Goal: Task Accomplishment & Management: Use online tool/utility

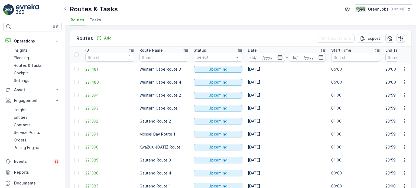
click at [279, 57] on icon "button" at bounding box center [280, 57] width 5 height 5
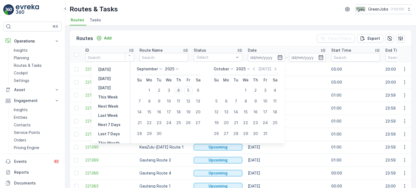
click at [179, 90] on div "4" at bounding box center [178, 90] width 9 height 9
type input "[DATE]"
click at [179, 90] on div "4" at bounding box center [178, 90] width 9 height 9
type input "[DATE]"
click at [179, 90] on div "4" at bounding box center [178, 90] width 9 height 9
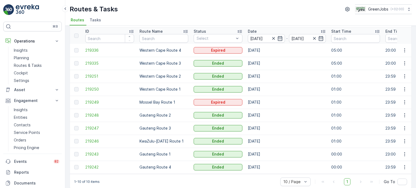
scroll to position [27, 0]
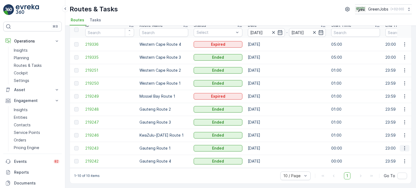
click at [404, 146] on icon "button" at bounding box center [404, 148] width 5 height 5
click at [381, 153] on span "See More Details" at bounding box center [391, 153] width 31 height 5
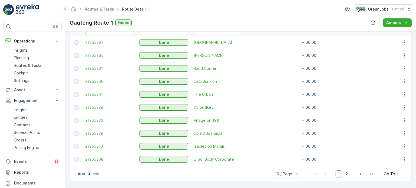
scroll to position [162, 0]
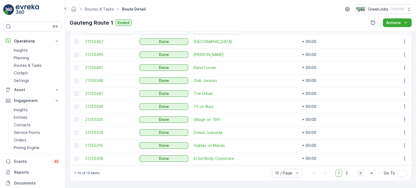
click at [360, 174] on icon "button" at bounding box center [360, 173] width 5 height 5
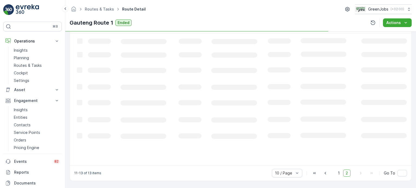
scroll to position [146, 0]
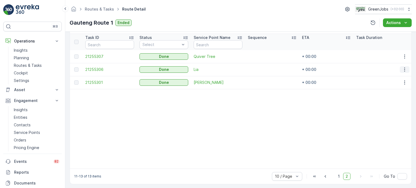
click at [404, 69] on icon "button" at bounding box center [404, 69] width 5 height 5
click at [386, 76] on span "See More Details" at bounding box center [398, 77] width 31 height 5
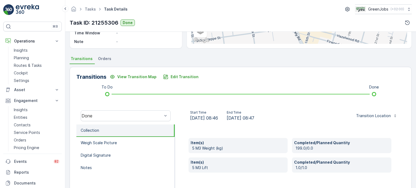
scroll to position [108, 0]
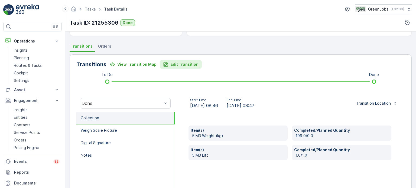
click at [188, 62] on p "Edit Transition" at bounding box center [185, 64] width 28 height 5
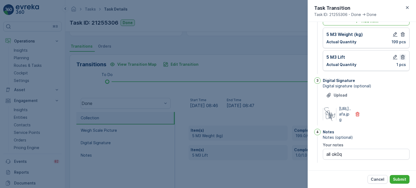
click at [400, 54] on icon "button" at bounding box center [402, 56] width 5 height 5
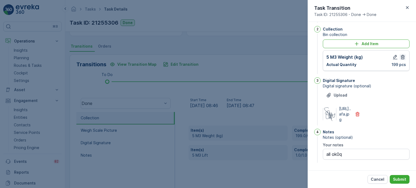
click at [402, 54] on icon "button" at bounding box center [402, 56] width 5 height 5
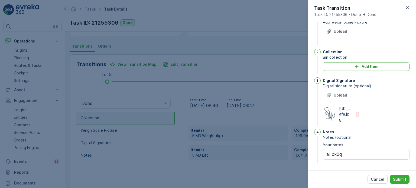
scroll to position [25, 0]
click at [349, 64] on div "Add Item" at bounding box center [366, 66] width 80 height 5
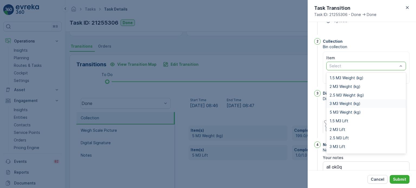
click at [345, 103] on span "3 M3 Weight (kg)" at bounding box center [345, 104] width 31 height 4
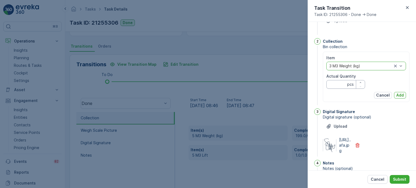
click at [337, 87] on Quantity "Actual Quantity" at bounding box center [345, 84] width 39 height 9
type Quantity "199"
click at [400, 95] on p "Add" at bounding box center [400, 95] width 8 height 5
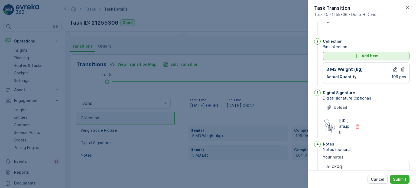
drag, startPoint x: 333, startPoint y: 51, endPoint x: 333, endPoint y: 55, distance: 3.8
click at [333, 53] on div "Collection Bin collection Add Item 3 M3 Weight (kg) Actual Quantity 199 pcs" at bounding box center [366, 62] width 87 height 49
click at [334, 57] on div "Add Item" at bounding box center [366, 55] width 80 height 5
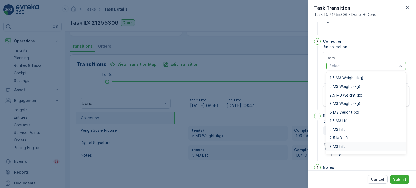
drag, startPoint x: 338, startPoint y: 148, endPoint x: 339, endPoint y: 146, distance: 2.9
click at [338, 148] on span "3 M3 Lift" at bounding box center [338, 147] width 16 height 4
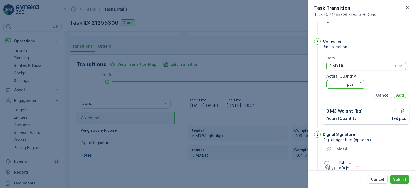
click at [339, 85] on Quantity "Actual Quantity" at bounding box center [345, 84] width 39 height 9
type Quantity "1"
click at [402, 95] on p "Add" at bounding box center [400, 95] width 8 height 5
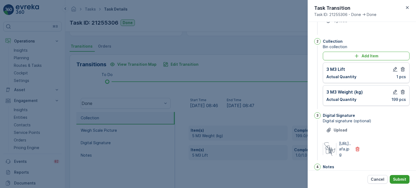
click at [402, 179] on p "Submit" at bounding box center [399, 179] width 13 height 5
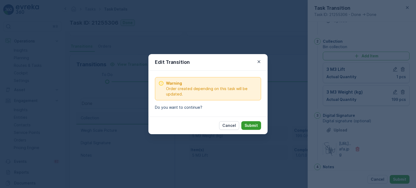
click at [257, 126] on p "Submit" at bounding box center [251, 125] width 13 height 5
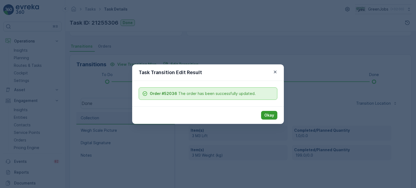
click at [274, 116] on p "Okay" at bounding box center [269, 115] width 10 height 5
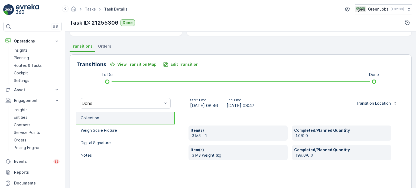
click at [107, 46] on span "Orders" at bounding box center [104, 46] width 13 height 5
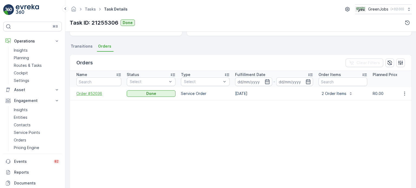
click at [88, 92] on span "Order #52036" at bounding box center [98, 93] width 45 height 5
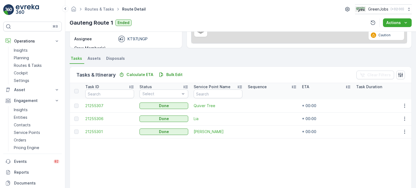
scroll to position [135, 0]
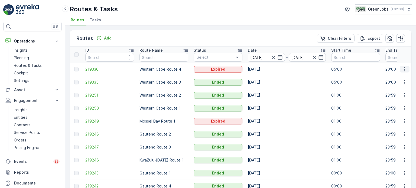
click at [404, 68] on icon "button" at bounding box center [404, 69] width 5 height 5
click at [385, 76] on span "See More Details" at bounding box center [391, 76] width 31 height 5
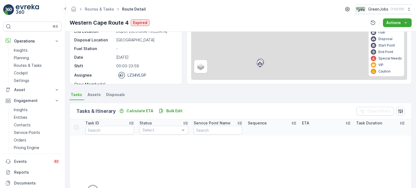
scroll to position [81, 0]
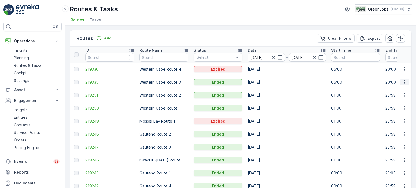
click at [402, 81] on icon "button" at bounding box center [404, 82] width 5 height 5
click at [388, 89] on span "See More Details" at bounding box center [391, 90] width 31 height 5
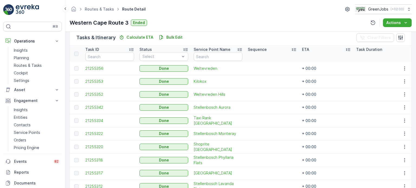
scroll to position [163, 0]
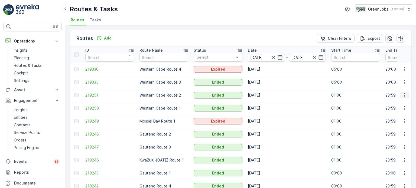
click at [404, 94] on icon "button" at bounding box center [404, 95] width 5 height 5
click at [390, 104] on span "See More Details" at bounding box center [391, 103] width 31 height 5
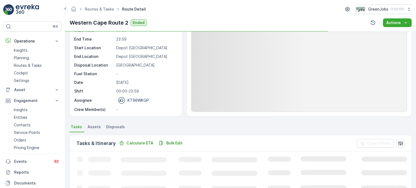
scroll to position [81, 0]
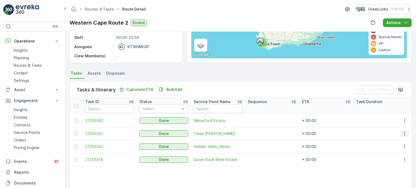
click at [405, 132] on icon "button" at bounding box center [404, 133] width 5 height 5
click at [393, 142] on span "See More Details" at bounding box center [398, 141] width 31 height 5
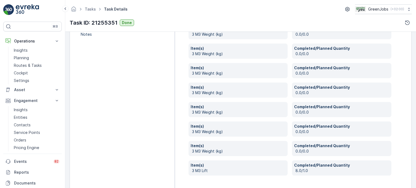
scroll to position [220, 0]
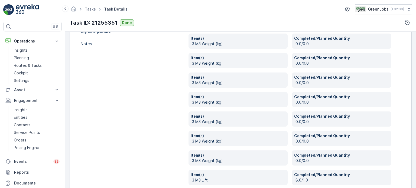
click at [326, 42] on p "0.0/0.0" at bounding box center [343, 43] width 94 height 5
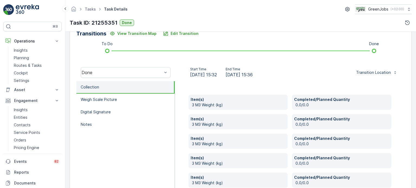
scroll to position [139, 0]
click at [190, 34] on p "Edit Transition" at bounding box center [185, 33] width 28 height 5
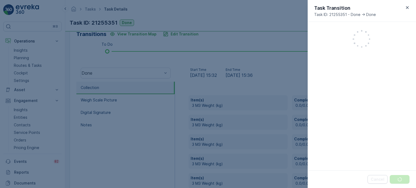
scroll to position [229, 0]
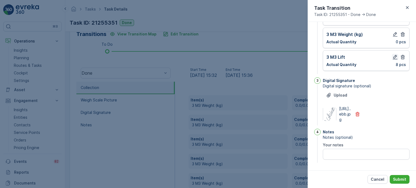
click at [394, 55] on icon "button" at bounding box center [395, 57] width 5 height 5
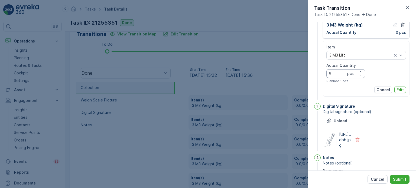
click at [337, 74] on Quantity "8" at bounding box center [345, 73] width 39 height 9
type Quantity "9"
click at [401, 88] on p "Edit" at bounding box center [400, 89] width 7 height 5
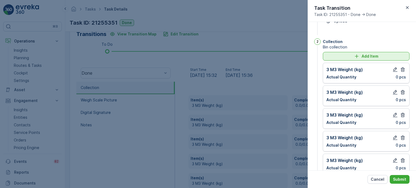
scroll to position [12, 0]
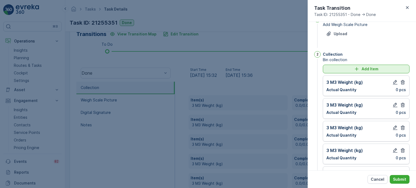
click at [339, 70] on div "Add Item" at bounding box center [366, 68] width 80 height 5
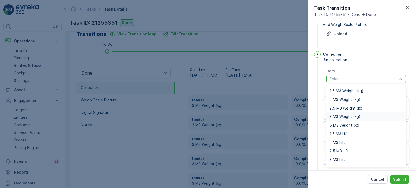
click at [341, 117] on span "3 M3 Weight (kg)" at bounding box center [345, 117] width 31 height 4
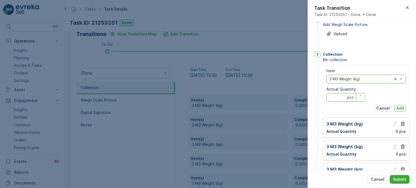
click at [337, 95] on Quantity "Actual Quantity" at bounding box center [345, 97] width 39 height 9
type Quantity "0"
click at [399, 107] on p "Add" at bounding box center [400, 108] width 8 height 5
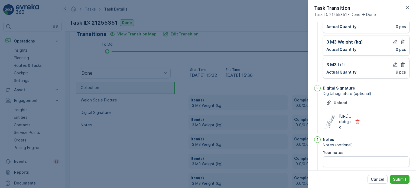
scroll to position [252, 0]
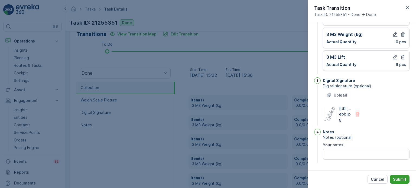
click at [399, 179] on p "Submit" at bounding box center [399, 179] width 13 height 5
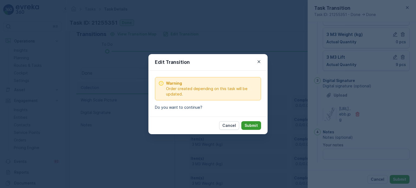
click at [255, 125] on p "Submit" at bounding box center [251, 125] width 13 height 5
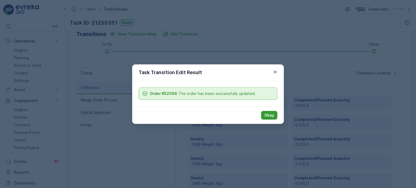
click at [270, 116] on p "Okay" at bounding box center [269, 115] width 10 height 5
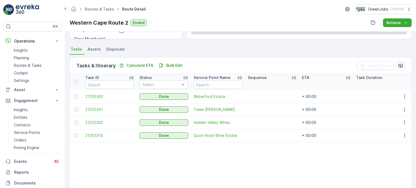
scroll to position [108, 0]
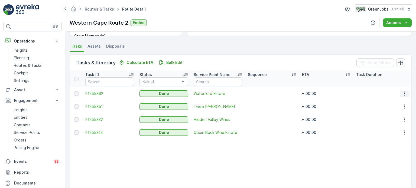
click at [403, 92] on icon "button" at bounding box center [404, 93] width 5 height 5
click at [400, 99] on span "See More Details" at bounding box center [398, 101] width 31 height 5
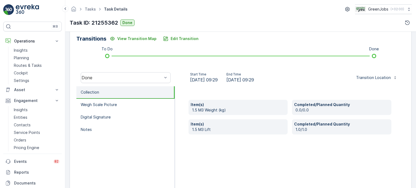
scroll to position [135, 0]
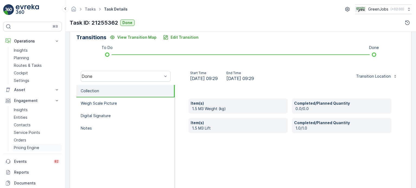
click at [31, 147] on p "Pricing Engine" at bounding box center [26, 147] width 25 height 5
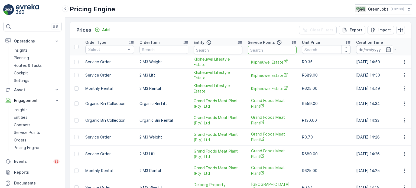
click at [267, 49] on input "text" at bounding box center [272, 50] width 49 height 9
type input "waterf"
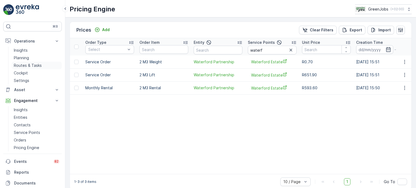
click at [25, 65] on p "Routes & Tasks" at bounding box center [28, 65] width 28 height 5
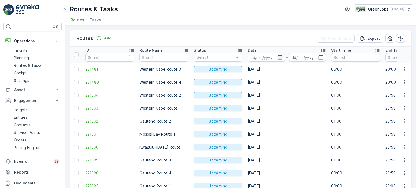
click at [280, 57] on icon "button" at bounding box center [279, 57] width 5 height 5
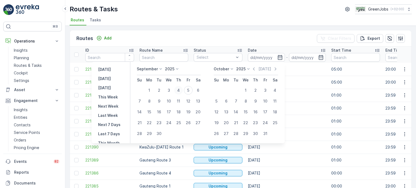
click at [180, 90] on div "4" at bounding box center [178, 90] width 9 height 9
type input "[DATE]"
click at [180, 90] on div "4" at bounding box center [178, 90] width 9 height 9
type input "[DATE]"
click at [180, 90] on div "4" at bounding box center [178, 90] width 9 height 9
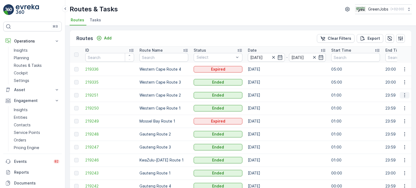
click at [405, 95] on icon "button" at bounding box center [404, 95] width 5 height 5
click at [391, 105] on span "See More Details" at bounding box center [391, 103] width 31 height 5
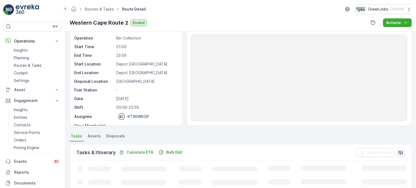
scroll to position [81, 0]
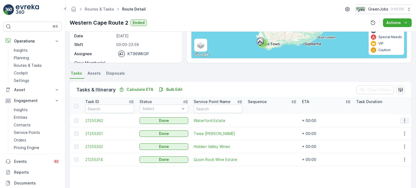
click at [404, 120] on icon "button" at bounding box center [404, 120] width 5 height 5
click at [402, 128] on span "See More Details" at bounding box center [398, 128] width 31 height 5
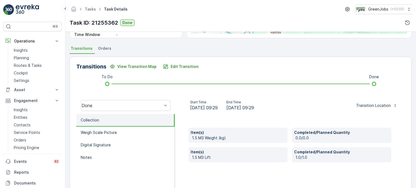
scroll to position [135, 0]
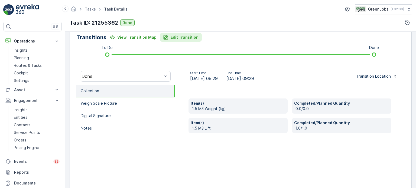
click at [190, 38] on p "Edit Transition" at bounding box center [185, 37] width 28 height 5
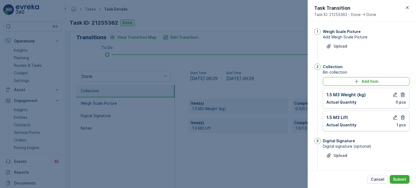
click at [401, 93] on icon "button" at bounding box center [402, 94] width 5 height 5
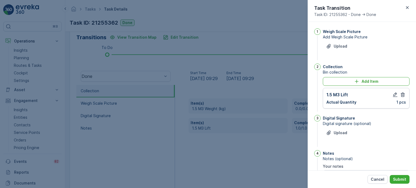
click at [401, 93] on icon "button" at bounding box center [402, 94] width 5 height 5
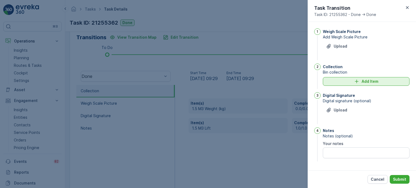
click at [368, 81] on p "Add Item" at bounding box center [370, 81] width 17 height 5
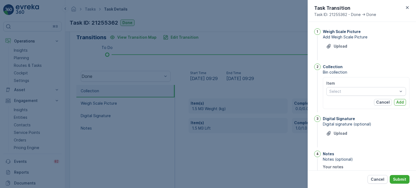
click at [355, 96] on div "Item Select Cancel Add" at bounding box center [366, 93] width 80 height 25
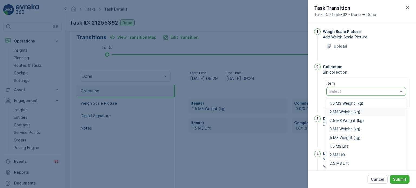
click at [345, 111] on span "2 M3 Weight (kg)" at bounding box center [345, 112] width 31 height 4
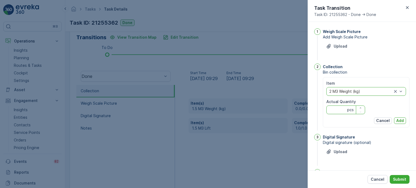
click at [338, 110] on Quantity "Actual Quantity" at bounding box center [345, 110] width 39 height 9
type Quantity "0"
click at [402, 120] on p "Add" at bounding box center [400, 120] width 8 height 5
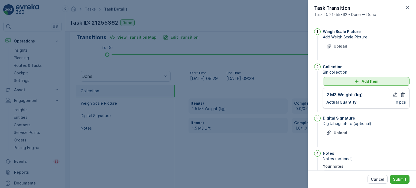
click at [347, 82] on div "Add Item" at bounding box center [366, 81] width 80 height 5
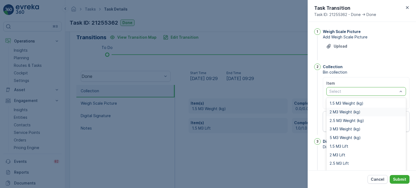
click at [342, 112] on span "2 M3 Weight (kg)" at bounding box center [345, 112] width 31 height 4
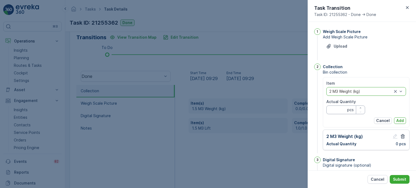
click at [341, 107] on Quantity "Actual Quantity" at bounding box center [345, 110] width 39 height 9
type Quantity "0"
click at [399, 120] on p "Add" at bounding box center [400, 120] width 8 height 5
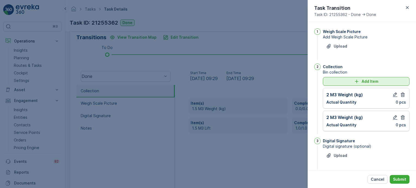
click at [330, 83] on div "Add Item" at bounding box center [366, 81] width 80 height 5
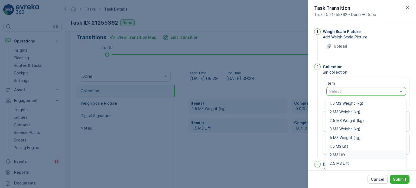
click at [341, 155] on span "2 M3 Lift" at bounding box center [338, 155] width 16 height 4
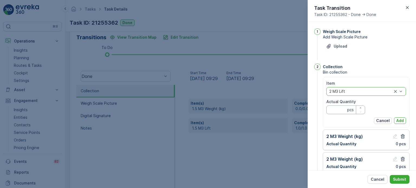
click at [334, 109] on Quantity "Actual Quantity" at bounding box center [345, 110] width 39 height 9
type Quantity "2"
click at [401, 120] on p "Add" at bounding box center [400, 120] width 8 height 5
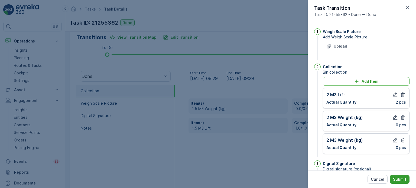
click at [404, 181] on p "Submit" at bounding box center [399, 179] width 13 height 5
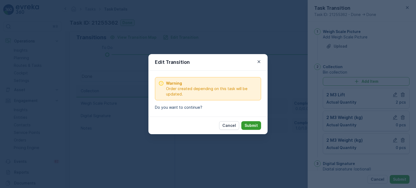
click at [249, 125] on p "Submit" at bounding box center [251, 125] width 13 height 5
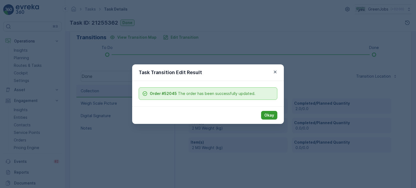
click at [270, 116] on p "Okay" at bounding box center [269, 115] width 10 height 5
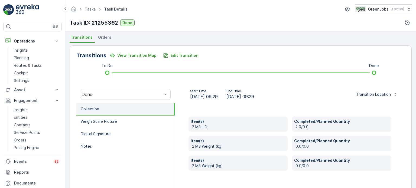
scroll to position [108, 0]
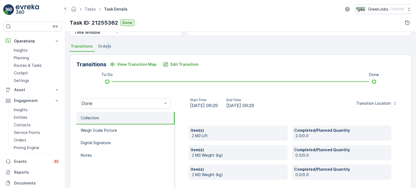
click at [106, 47] on span "Orders" at bounding box center [104, 46] width 13 height 5
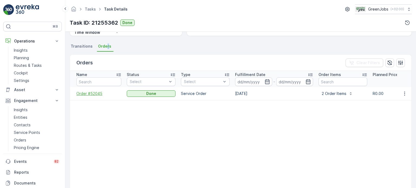
click at [95, 93] on span "Order #52045" at bounding box center [98, 93] width 45 height 5
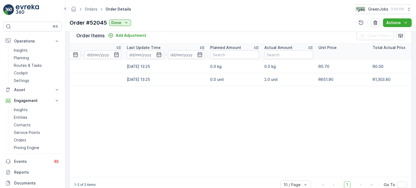
scroll to position [0, 102]
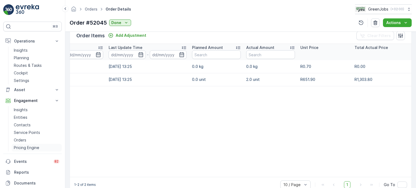
click at [28, 147] on p "Pricing Engine" at bounding box center [26, 147] width 25 height 5
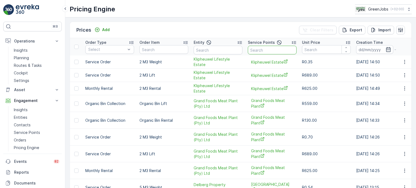
click at [258, 51] on input "text" at bounding box center [272, 50] width 49 height 9
type input "hidde"
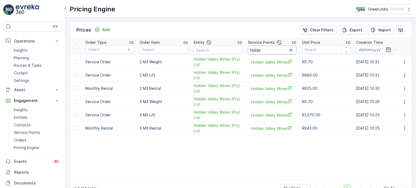
click at [263, 53] on input "hidde" at bounding box center [272, 50] width 49 height 9
type input "h"
type input "twee"
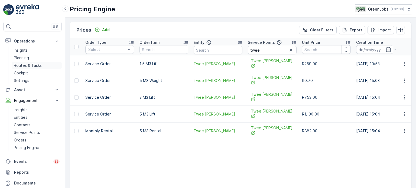
click at [39, 64] on p "Routes & Tasks" at bounding box center [28, 65] width 28 height 5
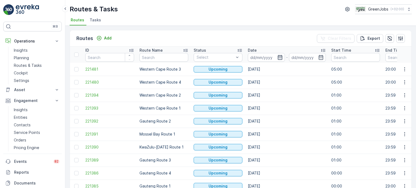
click at [279, 57] on icon "button" at bounding box center [280, 57] width 5 height 5
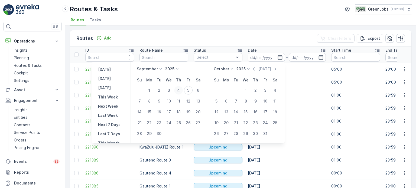
click at [177, 91] on div "4" at bounding box center [178, 90] width 9 height 9
type input "[DATE]"
click at [177, 91] on div "4" at bounding box center [178, 90] width 9 height 9
type input "[DATE]"
click at [178, 92] on div "4" at bounding box center [178, 90] width 9 height 9
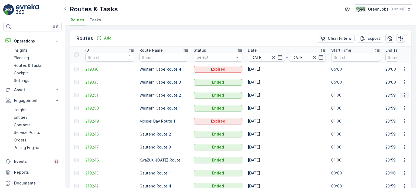
click at [404, 94] on icon "button" at bounding box center [404, 95] width 5 height 5
click at [391, 103] on span "See More Details" at bounding box center [391, 103] width 31 height 5
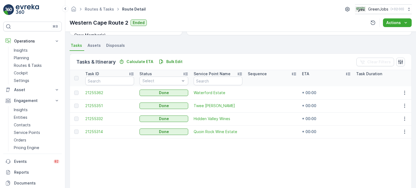
scroll to position [152, 0]
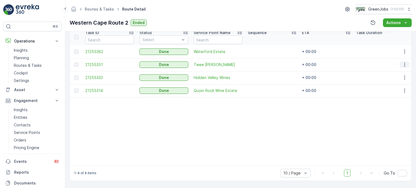
click at [403, 63] on icon "button" at bounding box center [404, 64] width 5 height 5
click at [396, 71] on span "See More Details" at bounding box center [398, 70] width 31 height 5
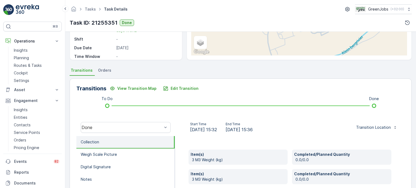
scroll to position [81, 0]
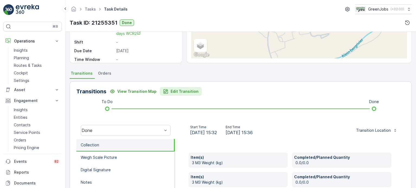
click at [192, 90] on p "Edit Transition" at bounding box center [185, 91] width 28 height 5
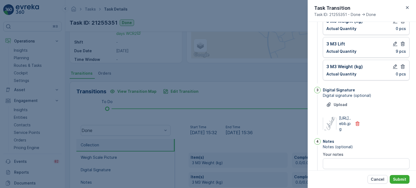
scroll to position [225, 0]
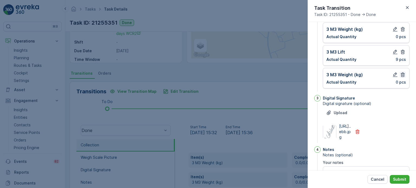
click at [403, 73] on icon "button" at bounding box center [403, 75] width 4 height 5
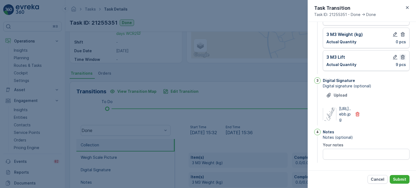
click at [401, 54] on icon "button" at bounding box center [402, 56] width 5 height 5
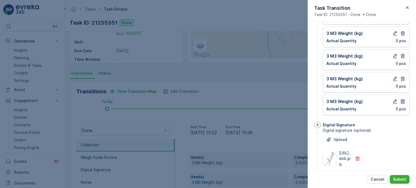
click at [401, 99] on icon "button" at bounding box center [403, 101] width 4 height 5
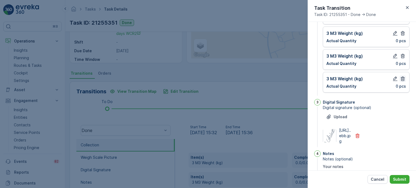
click at [401, 77] on icon "button" at bounding box center [403, 79] width 4 height 5
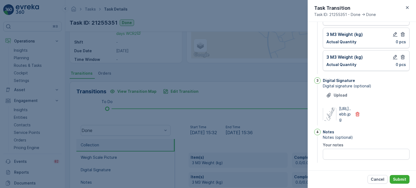
drag, startPoint x: 402, startPoint y: 55, endPoint x: 401, endPoint y: 32, distance: 22.8
click at [402, 54] on icon "button" at bounding box center [402, 56] width 5 height 5
click at [403, 54] on icon "button" at bounding box center [402, 56] width 5 height 5
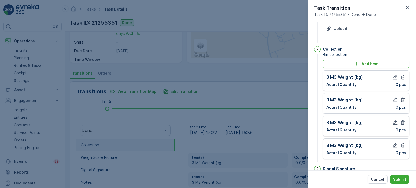
scroll to position [8, 0]
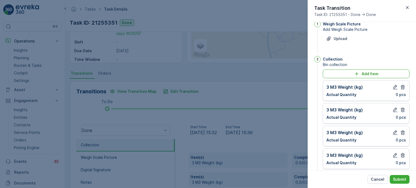
drag, startPoint x: 401, startPoint y: 83, endPoint x: 401, endPoint y: 92, distance: 8.7
click at [402, 83] on div "3 M3 Weight (kg) Actual Quantity 0 pcs" at bounding box center [366, 90] width 87 height 21
drag, startPoint x: 400, startPoint y: 88, endPoint x: 402, endPoint y: 92, distance: 5.0
click at [401, 88] on icon "button" at bounding box center [402, 87] width 5 height 5
click at [403, 85] on icon "button" at bounding box center [402, 87] width 5 height 5
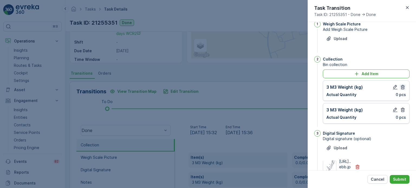
click at [403, 87] on icon "button" at bounding box center [402, 87] width 5 height 5
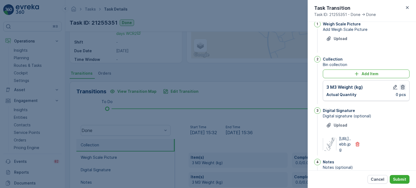
click at [402, 87] on icon "button" at bounding box center [402, 87] width 5 height 5
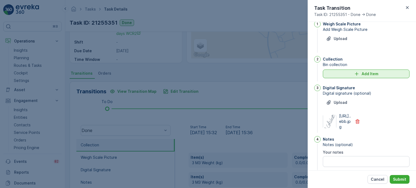
click at [344, 74] on div "Add Item" at bounding box center [366, 73] width 80 height 5
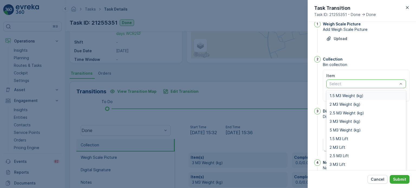
click at [344, 94] on span "1.5 M3 Weight (kg)" at bounding box center [347, 96] width 34 height 4
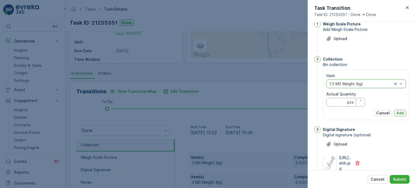
click at [338, 100] on Quantity "Actual Quantity" at bounding box center [345, 102] width 39 height 9
type Quantity "0"
click at [401, 111] on p "Add" at bounding box center [400, 113] width 8 height 5
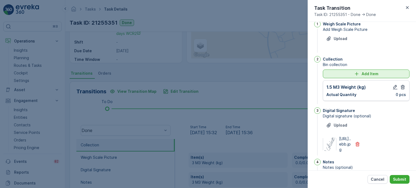
click at [338, 71] on div "Add Item" at bounding box center [366, 73] width 80 height 5
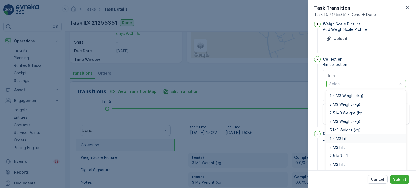
click at [337, 138] on span "1.5 M3 Lift" at bounding box center [339, 139] width 19 height 4
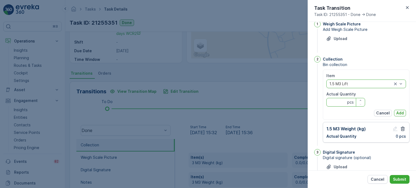
click at [334, 104] on Quantity "Actual Quantity" at bounding box center [345, 102] width 39 height 9
type Quantity "1"
click at [398, 111] on p "Add" at bounding box center [400, 113] width 8 height 5
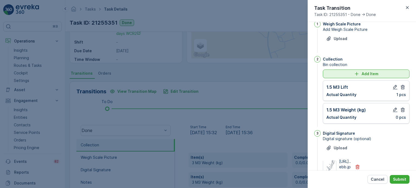
click at [329, 76] on div "Add Item" at bounding box center [366, 73] width 80 height 5
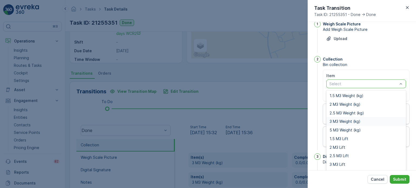
click at [342, 120] on span "3 M3 Weight (kg)" at bounding box center [345, 121] width 31 height 4
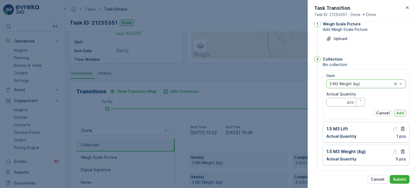
click at [340, 102] on Quantity "Actual Quantity" at bounding box center [345, 102] width 39 height 9
type Quantity "0"
drag, startPoint x: 399, startPoint y: 112, endPoint x: 395, endPoint y: 108, distance: 5.8
click at [400, 112] on p "Add" at bounding box center [400, 113] width 8 height 5
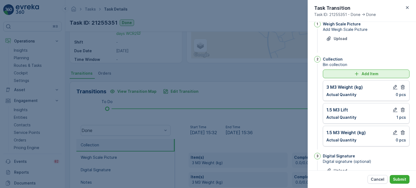
click at [335, 76] on button "Add Item" at bounding box center [366, 74] width 87 height 9
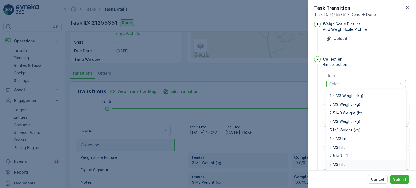
click at [337, 163] on span "3 M3 Lift" at bounding box center [338, 165] width 16 height 4
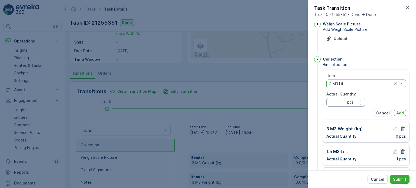
click at [334, 102] on Quantity "Actual Quantity" at bounding box center [345, 102] width 39 height 9
type Quantity "8"
click at [404, 111] on button "Add" at bounding box center [400, 113] width 12 height 7
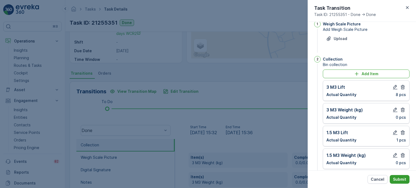
click at [406, 180] on p "Submit" at bounding box center [399, 179] width 13 height 5
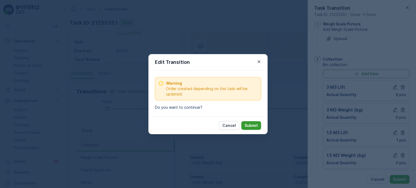
click at [254, 125] on p "Submit" at bounding box center [251, 125] width 13 height 5
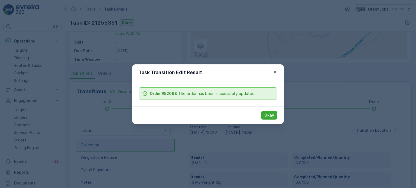
click at [269, 115] on p "Okay" at bounding box center [269, 115] width 10 height 5
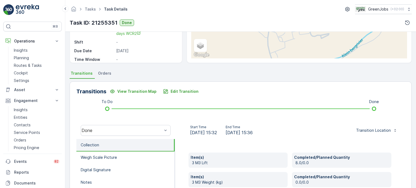
click at [110, 74] on li "Orders" at bounding box center [105, 74] width 17 height 9
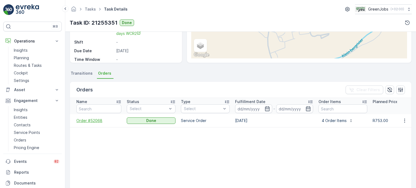
click at [92, 119] on span "Order #52068" at bounding box center [98, 120] width 45 height 5
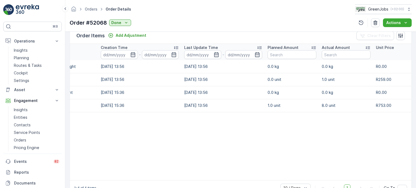
scroll to position [0, 14]
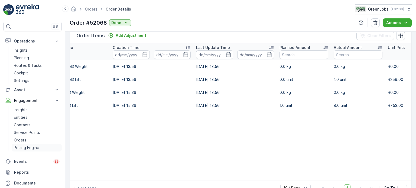
drag, startPoint x: 32, startPoint y: 146, endPoint x: 50, endPoint y: 144, distance: 17.7
click at [32, 146] on p "Pricing Engine" at bounding box center [26, 147] width 25 height 5
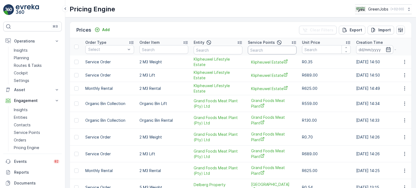
click at [261, 49] on input "text" at bounding box center [272, 50] width 49 height 9
type input "HIDD"
